Goal: Task Accomplishment & Management: Manage account settings

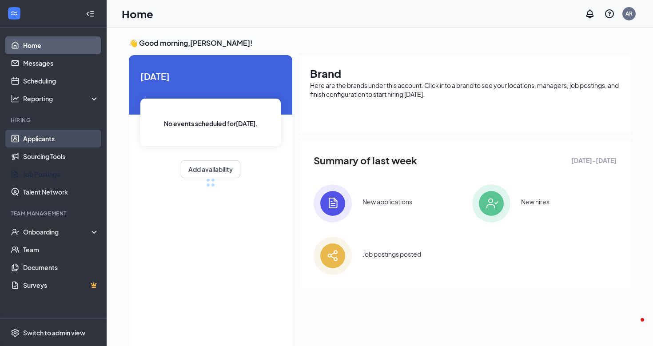
click at [52, 140] on link "Applicants" at bounding box center [61, 139] width 76 height 18
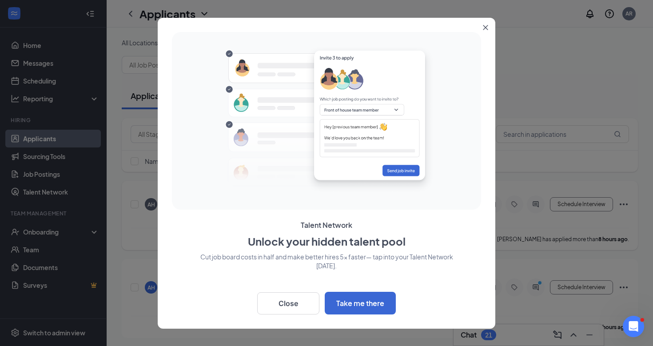
click at [289, 302] on button "Close" at bounding box center [288, 303] width 62 height 22
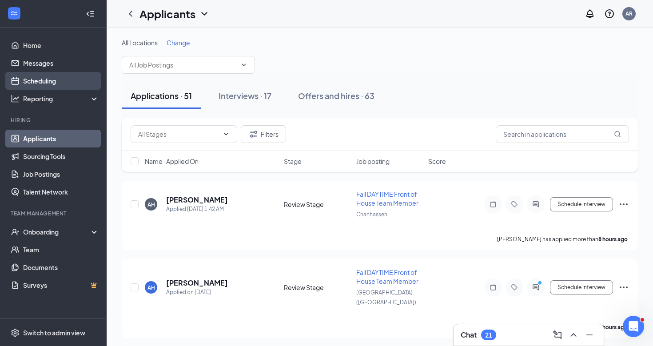
click at [52, 81] on link "Scheduling" at bounding box center [61, 81] width 76 height 18
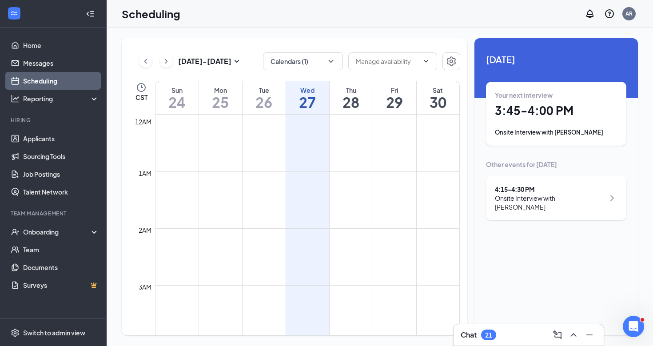
scroll to position [436, 0]
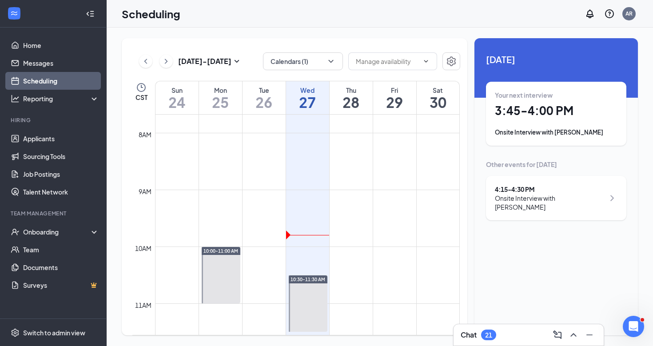
click at [145, 66] on icon "ChevronLeft" at bounding box center [145, 61] width 9 height 11
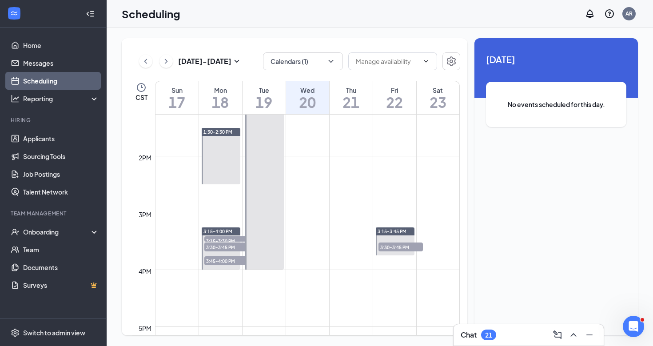
scroll to position [753, 0]
click at [236, 240] on span "3:15-3:30 PM" at bounding box center [226, 241] width 44 height 9
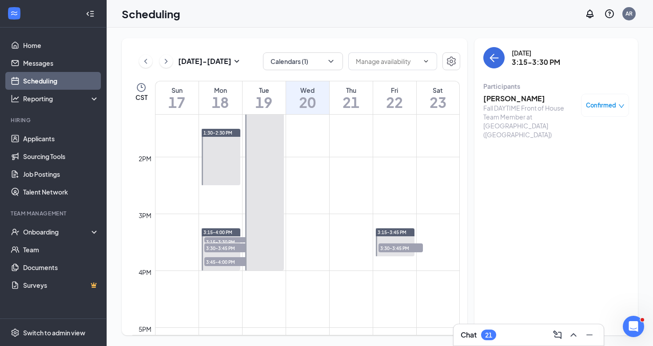
click at [228, 249] on span "3:30-3:45 PM" at bounding box center [226, 247] width 44 height 9
click at [527, 102] on h3 "[PERSON_NAME]" at bounding box center [529, 99] width 93 height 10
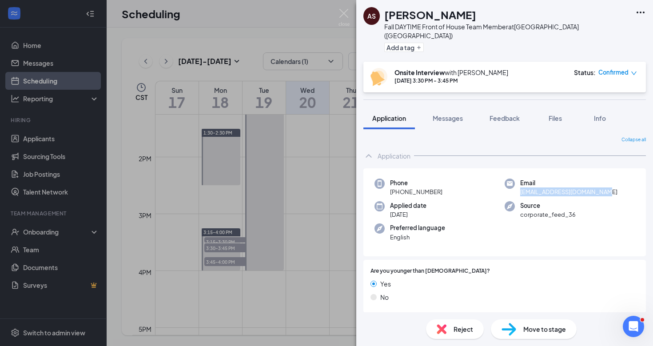
drag, startPoint x: 608, startPoint y: 183, endPoint x: 519, endPoint y: 183, distance: 89.2
click at [519, 183] on div "Email [EMAIL_ADDRESS][DOMAIN_NAME]" at bounding box center [569, 187] width 130 height 18
copy span "[EMAIL_ADDRESS][DOMAIN_NAME]"
click at [452, 114] on span "Messages" at bounding box center [447, 118] width 30 height 8
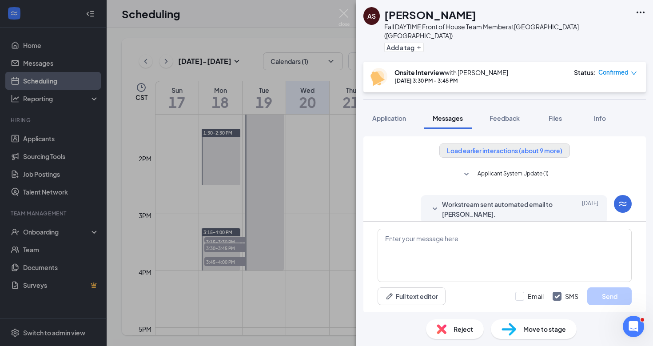
click at [511, 143] on button "Load earlier interactions (about 9 more)" at bounding box center [504, 150] width 131 height 14
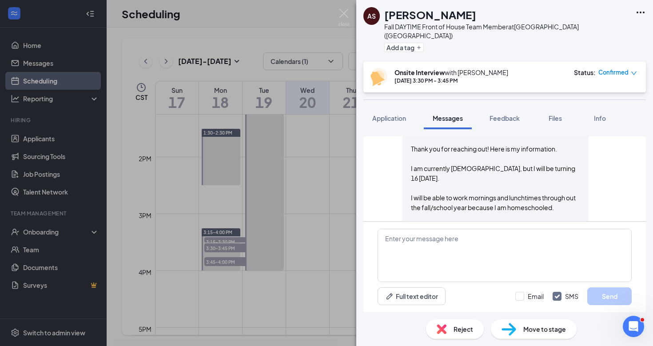
scroll to position [686, 0]
